Goal: Use online tool/utility: Use online tool/utility

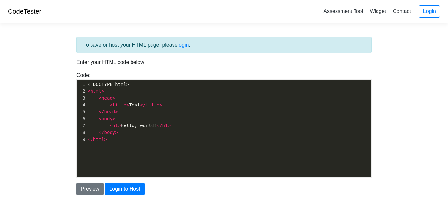
scroll to position [2, 0]
click at [126, 121] on pre "< body >" at bounding box center [228, 118] width 285 height 7
type textarea "<!DOCTYPE html> <html> <head> <title>Test</title> </head> <body> <h1>Hello, wor…"
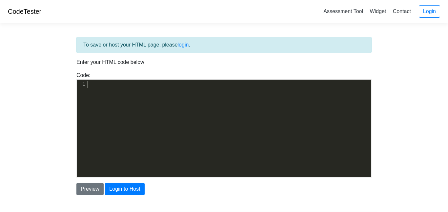
type textarea "​"
paste textarea
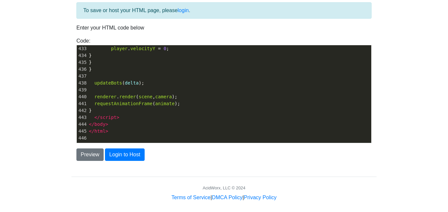
scroll to position [40, 0]
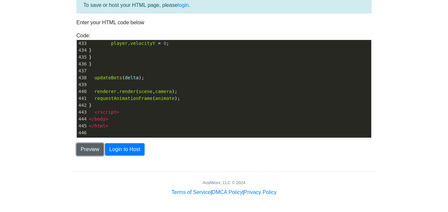
click at [90, 151] on button "Preview" at bounding box center [89, 149] width 27 height 12
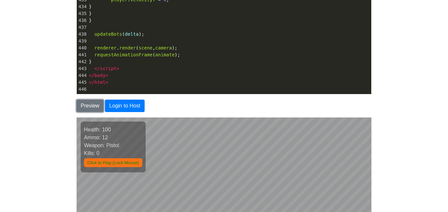
scroll to position [178, 0]
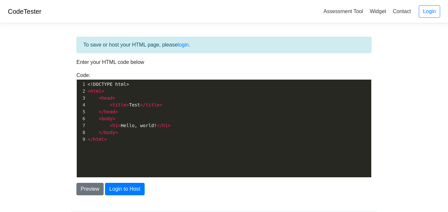
scroll to position [2, 0]
click at [120, 113] on pre "</ head >" at bounding box center [228, 111] width 285 height 7
type textarea "<!DOCTYPE html> <html> <head> <title>Test</title> </head>A <body> <h1>Hello, wo…"
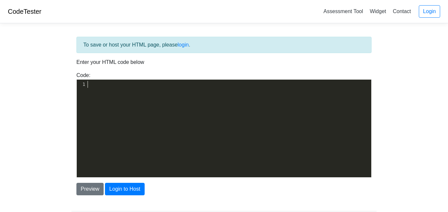
type textarea "​"
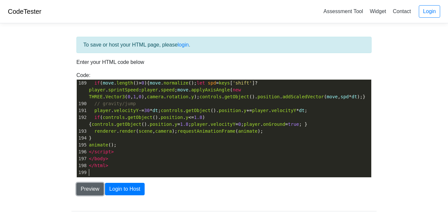
click at [99, 188] on button "Preview" at bounding box center [89, 189] width 27 height 12
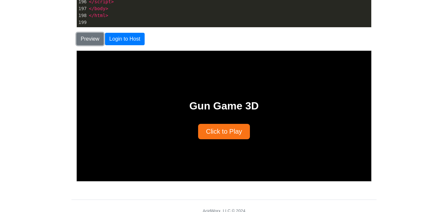
scroll to position [153, 0]
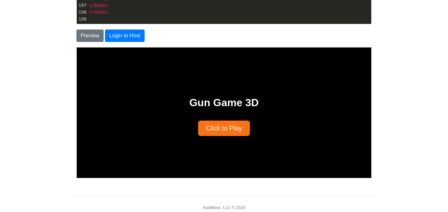
click at [220, 128] on button "Click to Play" at bounding box center [224, 127] width 52 height 15
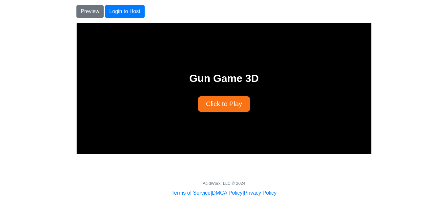
scroll to position [178, 0]
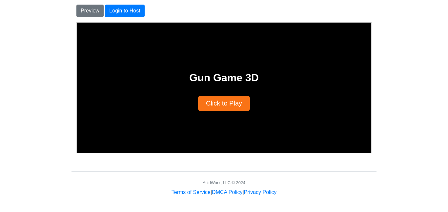
click at [217, 102] on button "Click to Play" at bounding box center [224, 102] width 52 height 15
click at [216, 103] on button "Click to Play" at bounding box center [224, 102] width 52 height 15
click at [218, 103] on button "Click to Play" at bounding box center [224, 102] width 52 height 15
click at [217, 102] on button "Click to Play" at bounding box center [224, 102] width 52 height 15
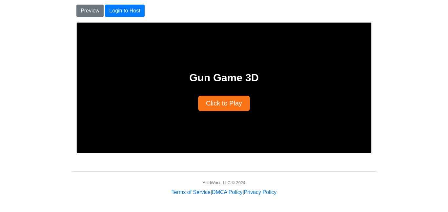
click at [217, 102] on button "Click to Play" at bounding box center [224, 102] width 52 height 15
click at [217, 101] on button "Click to Play" at bounding box center [224, 102] width 52 height 15
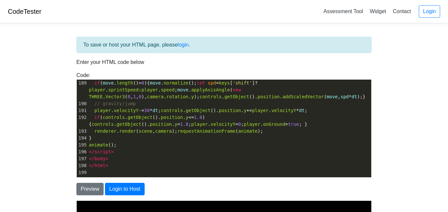
click at [191, 90] on span "applyAxisAngle" at bounding box center [210, 89] width 39 height 5
type textarea "<!LOREMIP dolo> <sita cons="ad"> <elit> <sedd eiusmod="tem-6"> <incid>Utl Etdo …"
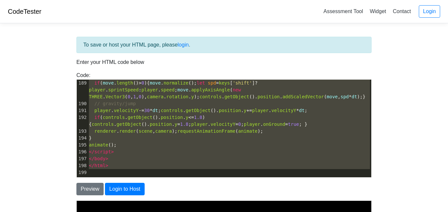
scroll to position [0, 0]
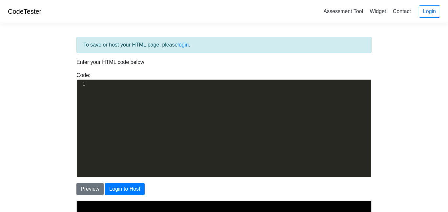
type textarea "​"
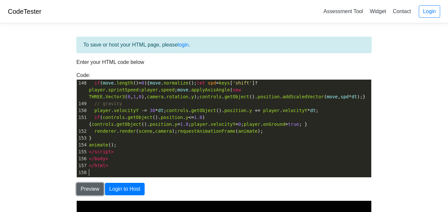
click at [87, 191] on button "Preview" at bounding box center [89, 189] width 27 height 12
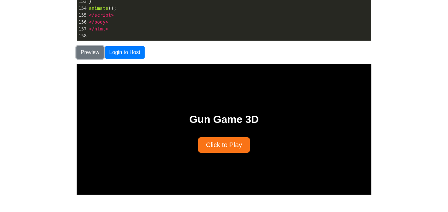
scroll to position [146, 0]
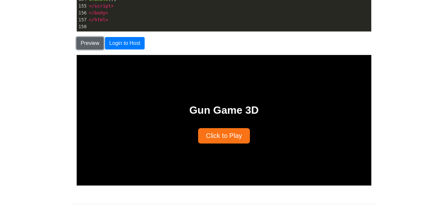
click at [85, 47] on button "Preview" at bounding box center [89, 43] width 27 height 12
click at [210, 136] on button "Click to Play" at bounding box center [224, 135] width 52 height 15
click at [173, 100] on div "Gun Game 3D Click to Play" at bounding box center [223, 120] width 294 height 130
click at [173, 99] on div "Gun Game 3D Click to Play" at bounding box center [223, 120] width 294 height 130
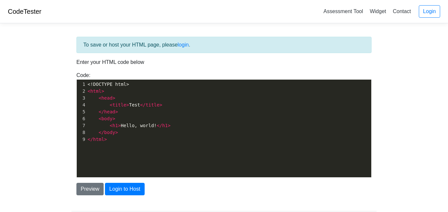
scroll to position [40, 0]
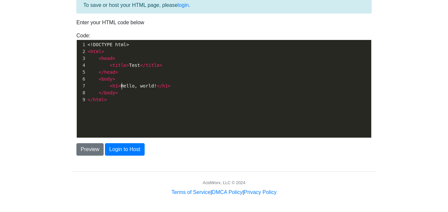
click at [122, 85] on span "< h1 > Hello, world! </ h1 >" at bounding box center [129, 85] width 83 height 5
type textarea "<!DOCTYPE html> <html> <head> <title>Test</title> </head> <body> <h1>Hello, wor…"
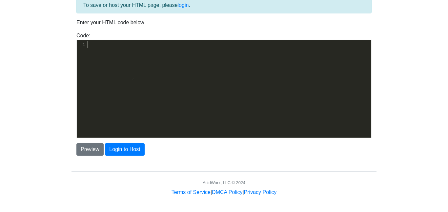
type textarea "​"
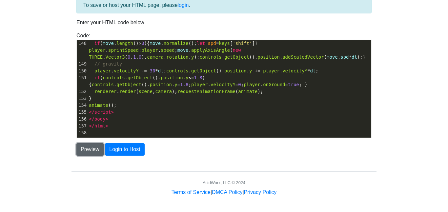
click at [86, 149] on button "Preview" at bounding box center [89, 149] width 27 height 12
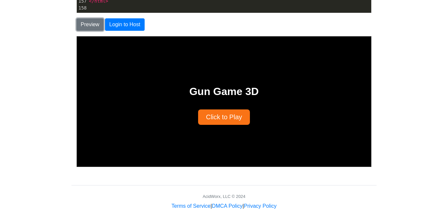
scroll to position [170, 0]
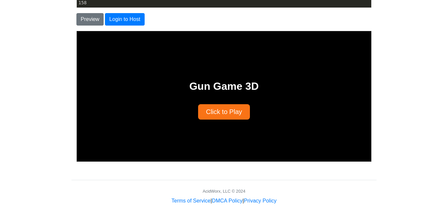
click at [202, 110] on button "Click to Play" at bounding box center [224, 111] width 52 height 15
